Goal: Task Accomplishment & Management: Manage account settings

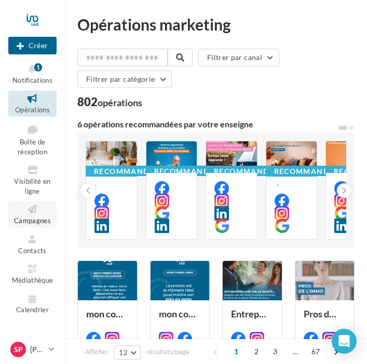
click at [39, 217] on span "Campagnes" at bounding box center [32, 221] width 37 height 8
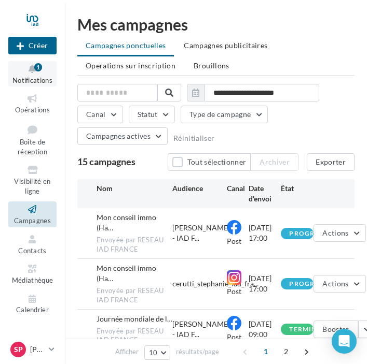
click at [46, 81] on span "Notifications" at bounding box center [32, 80] width 40 height 8
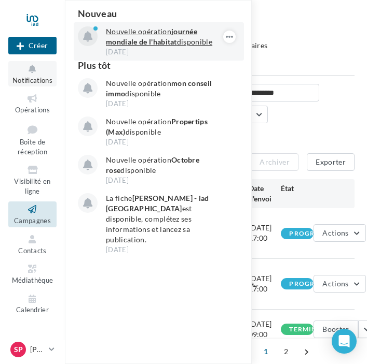
click at [136, 38] on strong "journée mondiale de l'habitat" at bounding box center [151, 36] width 91 height 19
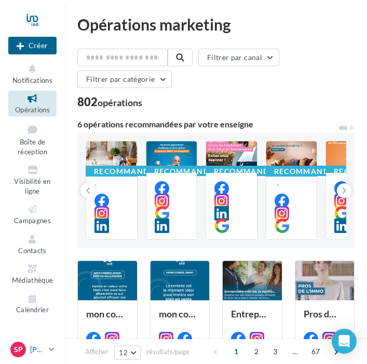
click at [51, 349] on icon at bounding box center [52, 349] width 6 height 9
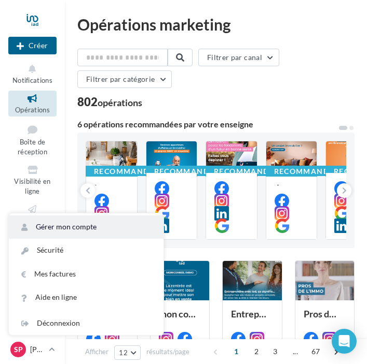
click at [60, 230] on link "Gérer mon compte" at bounding box center [86, 227] width 154 height 23
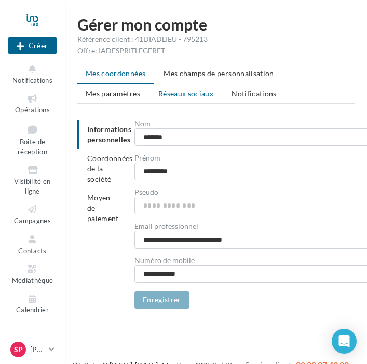
click at [158, 94] on span "Réseaux sociaux" at bounding box center [185, 93] width 55 height 9
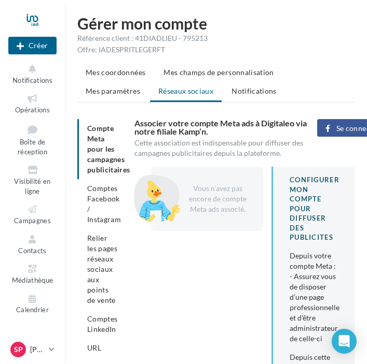
scroll to position [2, 0]
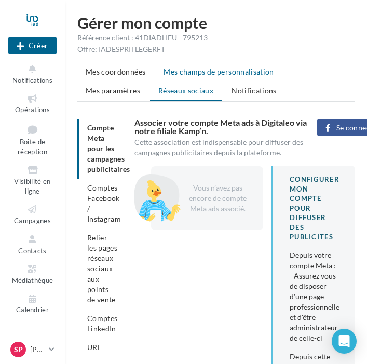
click at [227, 74] on span "Mes champs de personnalisation" at bounding box center [218, 71] width 110 height 9
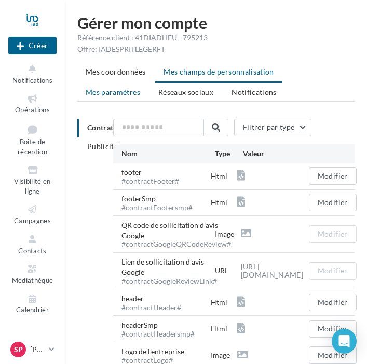
click at [140, 88] on span "Mes paramètres" at bounding box center [113, 92] width 54 height 9
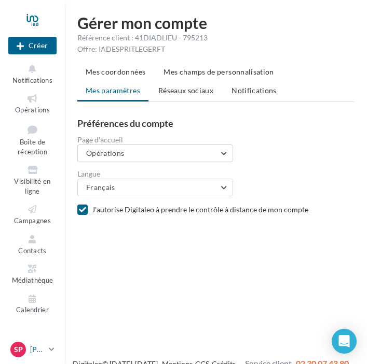
click at [52, 349] on icon at bounding box center [52, 349] width 6 height 9
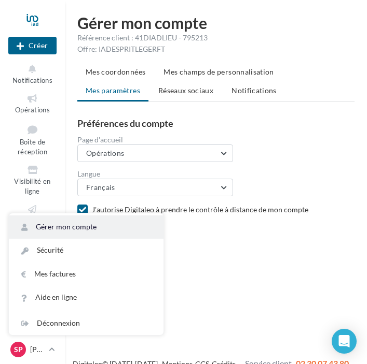
click at [63, 234] on link "Gérer mon compte" at bounding box center [86, 227] width 154 height 23
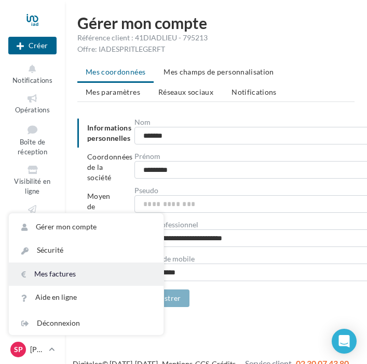
click at [78, 275] on link "Mes factures" at bounding box center [86, 274] width 154 height 23
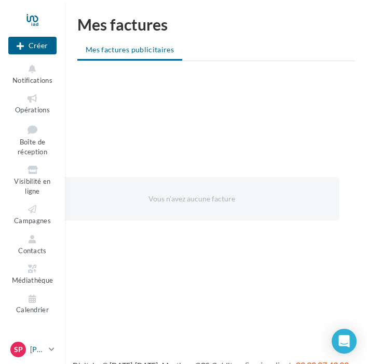
click at [44, 349] on p "[PERSON_NAME]" at bounding box center [37, 350] width 15 height 10
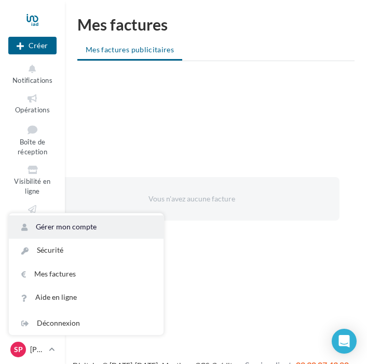
click at [60, 236] on link "Gérer mon compte" at bounding box center [86, 227] width 154 height 23
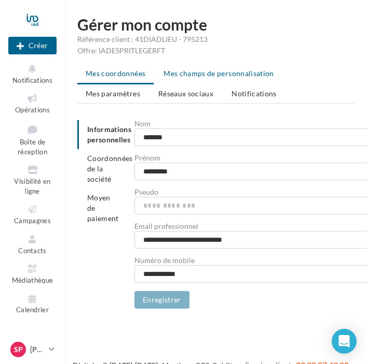
click at [184, 75] on span "Mes champs de personnalisation" at bounding box center [218, 73] width 110 height 9
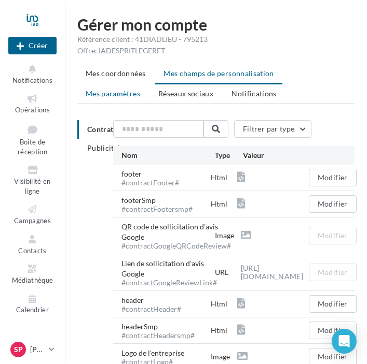
click at [140, 89] on span "Mes paramètres" at bounding box center [113, 93] width 54 height 9
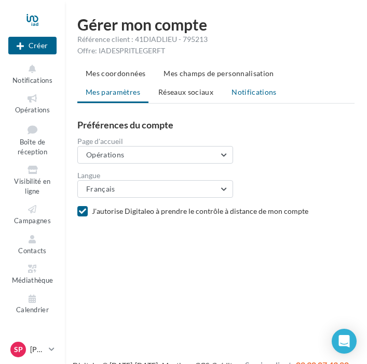
click at [231, 92] on span "Notifications" at bounding box center [253, 92] width 45 height 9
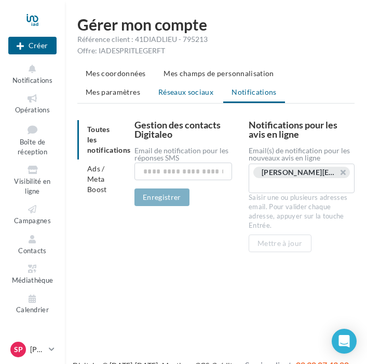
click at [158, 90] on span "Réseaux sociaux" at bounding box center [185, 92] width 55 height 9
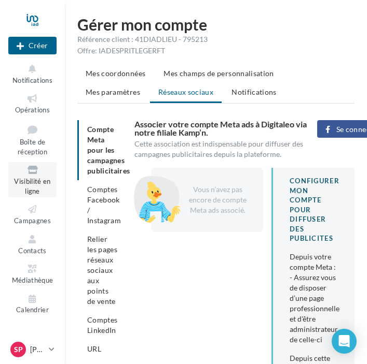
click at [40, 187] on link "Visibilité en ligne" at bounding box center [32, 179] width 48 height 35
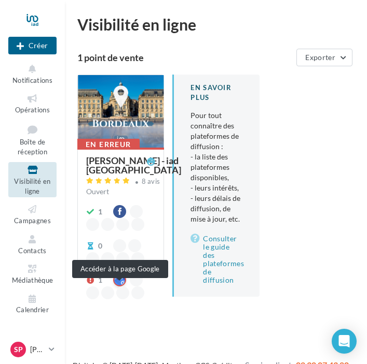
click at [124, 287] on div at bounding box center [119, 280] width 13 height 13
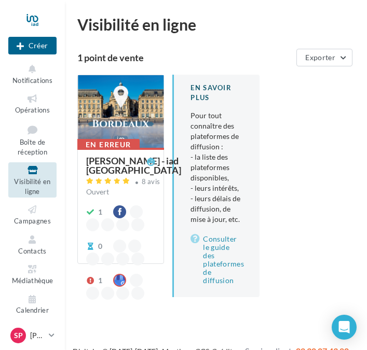
click at [111, 175] on div "[PERSON_NAME] - iad [GEOGRAPHIC_DATA]" at bounding box center [133, 165] width 95 height 19
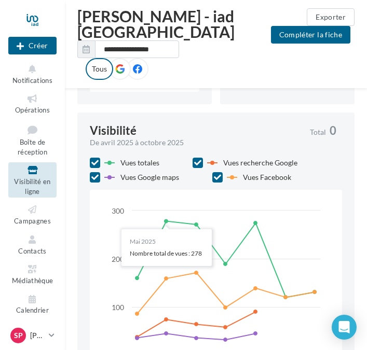
scroll to position [692, 0]
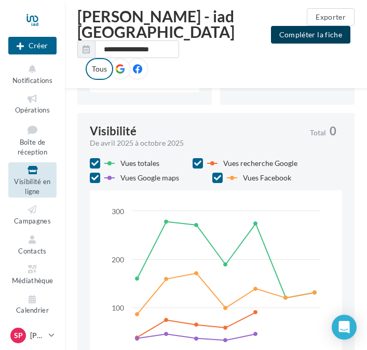
click at [299, 26] on button "Compléter la fiche" at bounding box center [310, 35] width 79 height 18
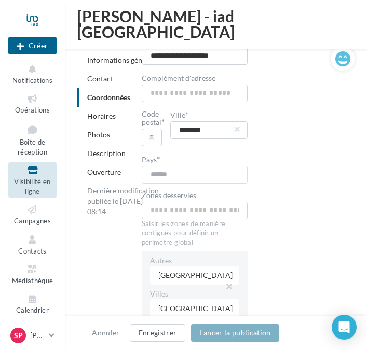
scroll to position [777, 0]
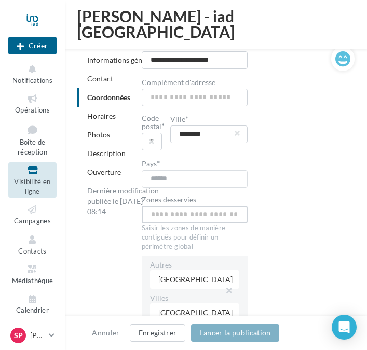
click at [184, 221] on input "text" at bounding box center [195, 215] width 106 height 18
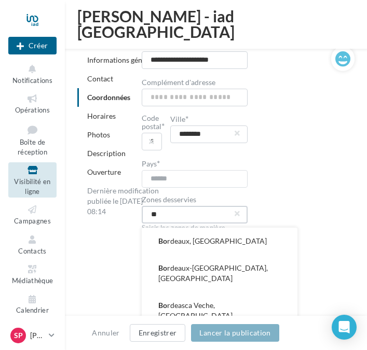
type input "*"
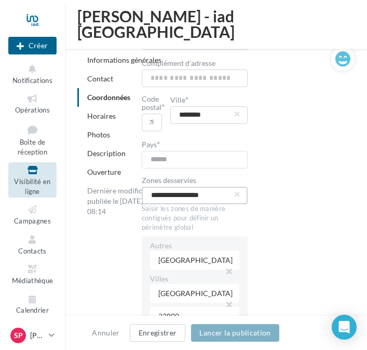
scroll to position [804, 0]
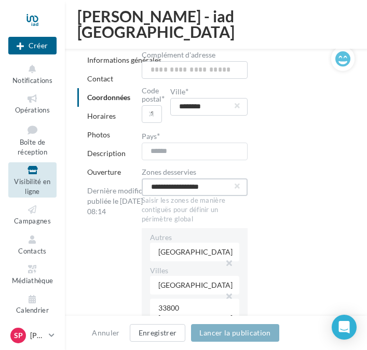
click at [222, 195] on input "**********" at bounding box center [195, 187] width 106 height 18
type input "**********"
click at [238, 188] on button "button" at bounding box center [237, 186] width 4 height 4
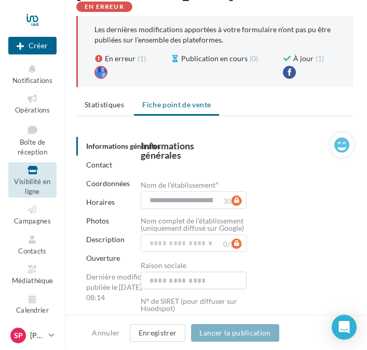
scroll to position [68, 0]
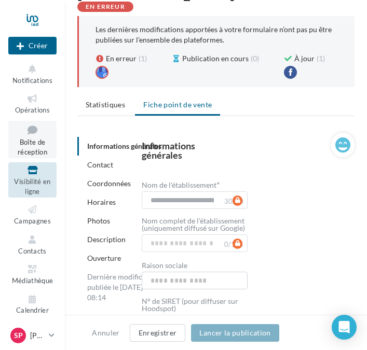
click at [33, 134] on icon at bounding box center [32, 130] width 42 height 14
